Goal: Transaction & Acquisition: Obtain resource

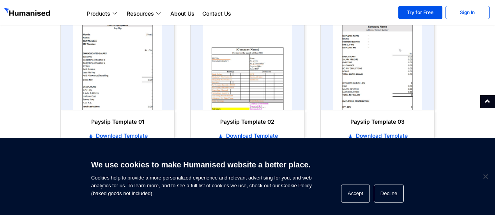
scroll to position [431, 0]
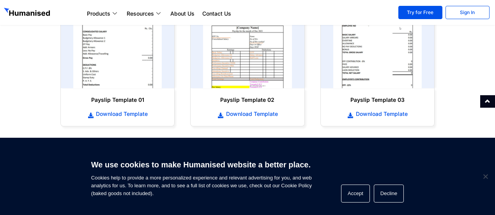
drag, startPoint x: 498, startPoint y: 54, endPoint x: 498, endPoint y: 116, distance: 62.4
click at [495, 116] on html "Products Payroll Process staff payroll on time accurately with Humanised Payrol…" at bounding box center [247, 27] width 495 height 917
click at [122, 113] on span "Download Template" at bounding box center [121, 114] width 54 height 8
click at [257, 116] on span "Download Template" at bounding box center [251, 114] width 54 height 8
click at [373, 113] on span "Download Template" at bounding box center [381, 114] width 54 height 8
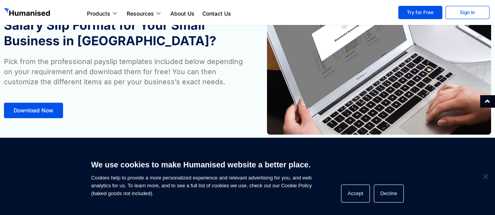
scroll to position [52, 0]
